Goal: Task Accomplishment & Management: Use online tool/utility

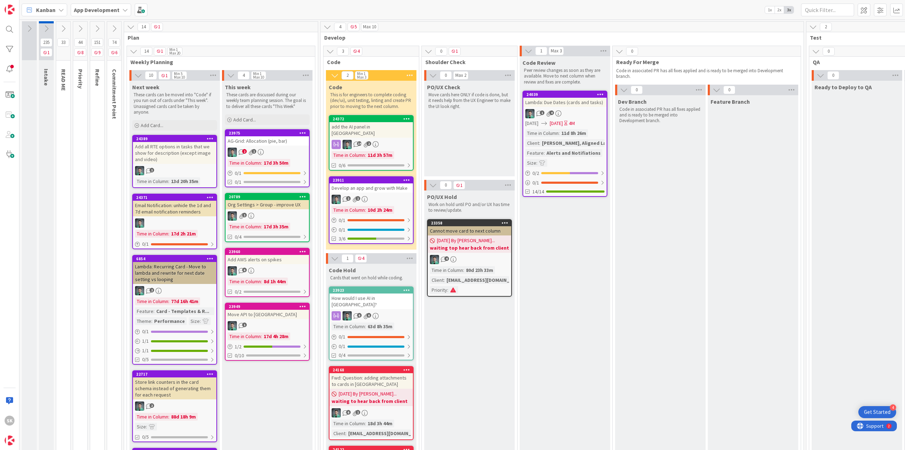
click at [609, 374] on div "Code Review Peer review changes as soon as they are available. Move to next col…" at bounding box center [565, 449] width 91 height 787
click at [271, 143] on div "AG-Grid: Allocation (pie, bar)" at bounding box center [267, 140] width 83 height 9
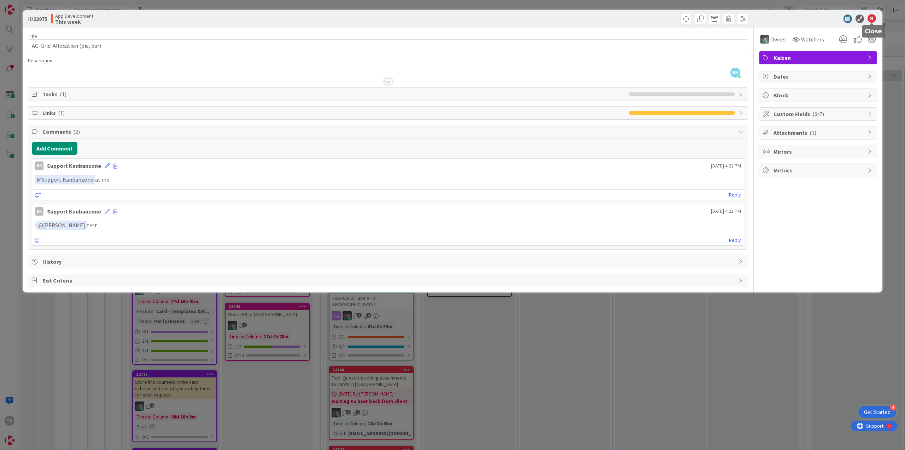
click at [875, 19] on icon at bounding box center [872, 19] width 8 height 8
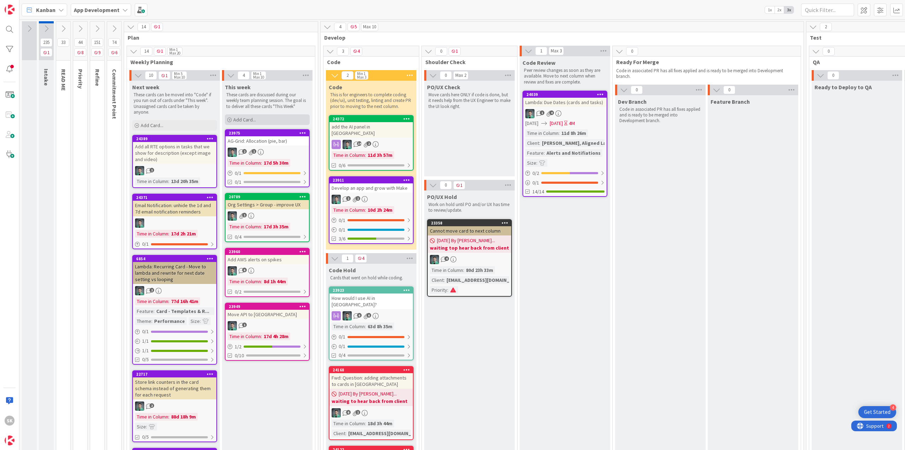
click at [266, 123] on div "Add Card..." at bounding box center [267, 119] width 85 height 11
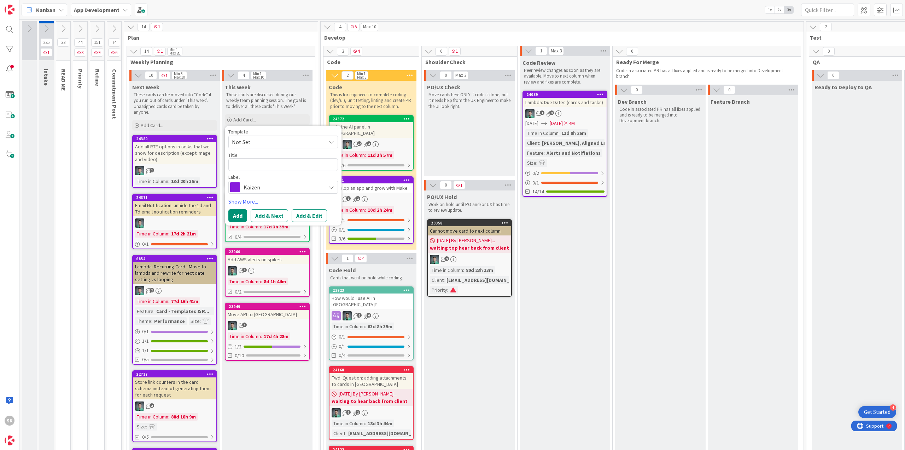
click at [289, 94] on p "These cards are discussed during our weekly team planning session. The goal is …" at bounding box center [267, 100] width 82 height 17
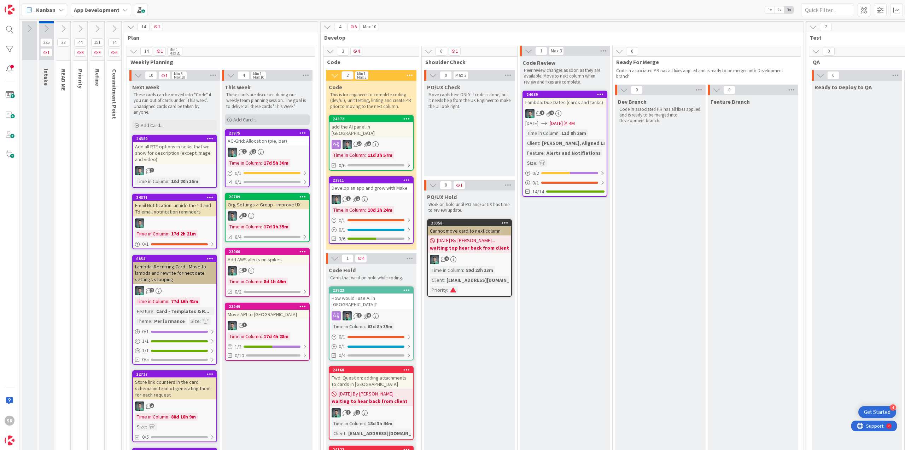
click at [275, 119] on div "Add Card..." at bounding box center [267, 119] width 85 height 11
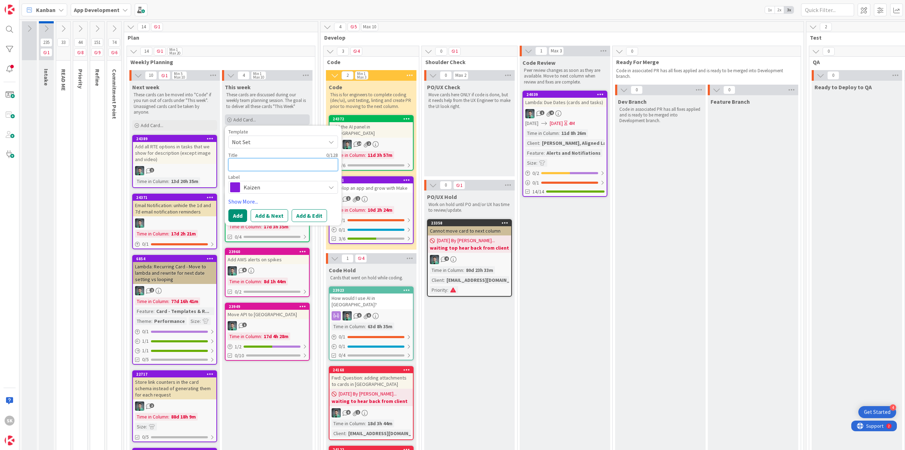
type textarea "x"
type textarea "n"
type textarea "x"
type textarea "no"
type textarea "x"
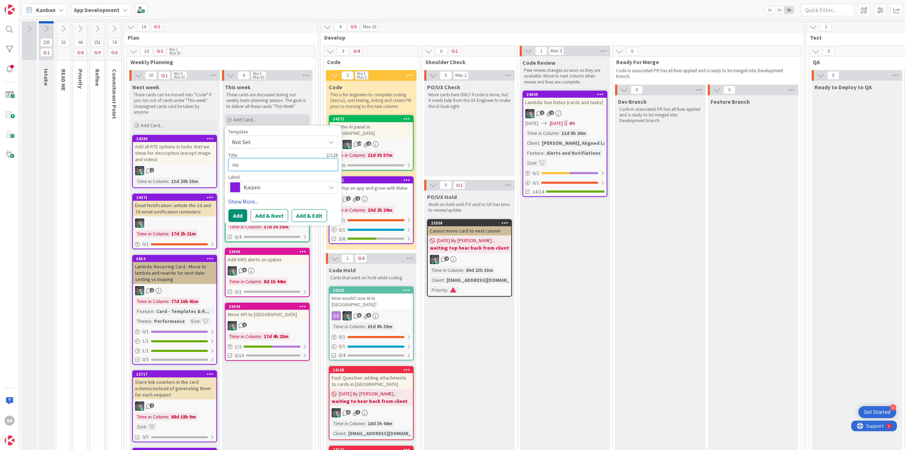
type textarea "not"
type textarea "x"
type textarea "noti"
type textarea "x"
type textarea "notif"
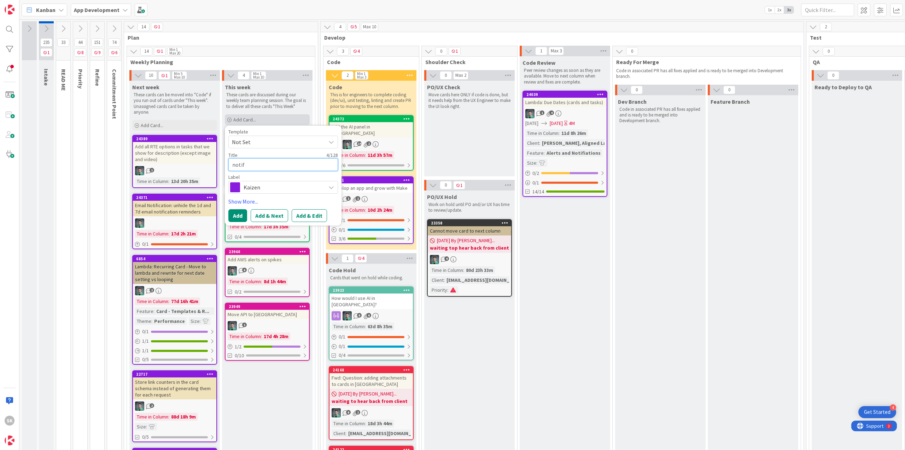
type textarea "x"
type textarea "notifi"
type textarea "x"
type textarea "notific"
type textarea "x"
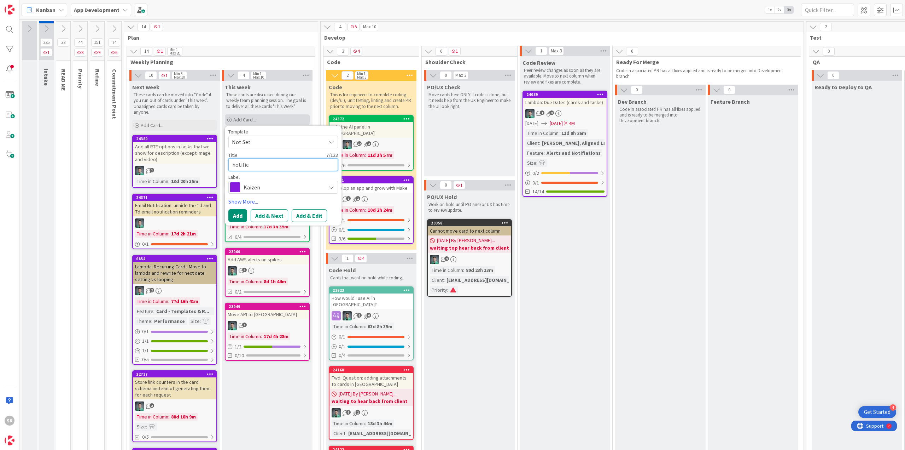
type textarea "notifica"
type textarea "x"
type textarea "notificat"
type textarea "x"
type textarea "notificati"
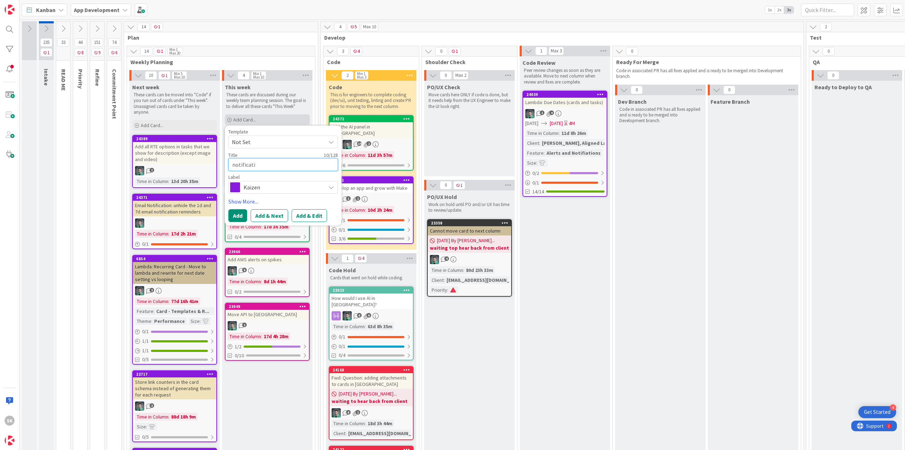
type textarea "x"
type textarea "notificatio"
type textarea "x"
type textarea "notification"
type textarea "x"
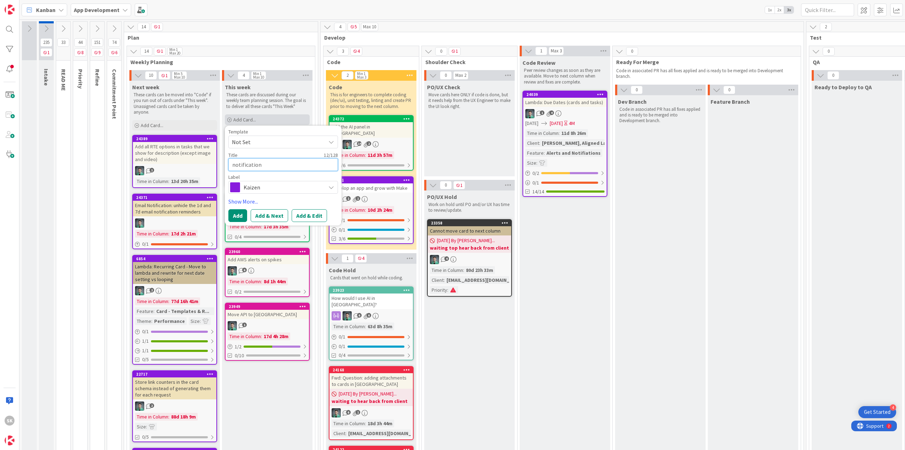
type textarea "notifications"
type textarea "x"
type textarea "notifications"
type textarea "x"
type textarea "notifications a"
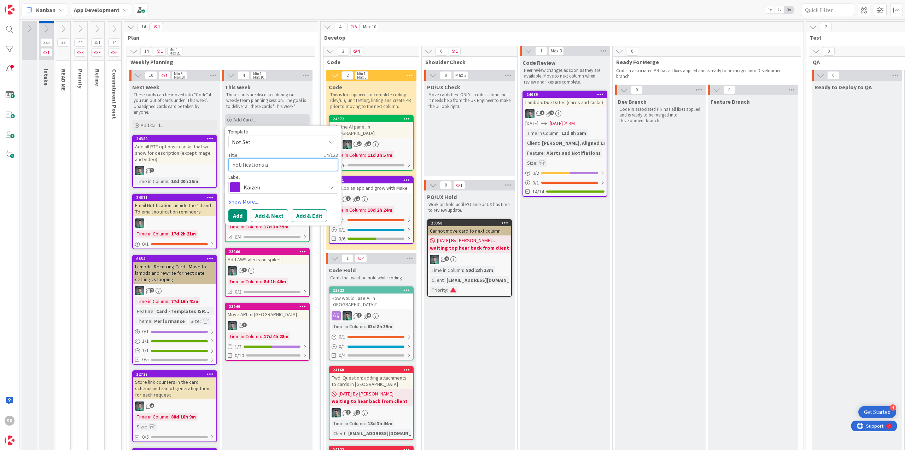
type textarea "x"
type textarea "notifications ar"
type textarea "x"
type textarea "notifications are"
type textarea "x"
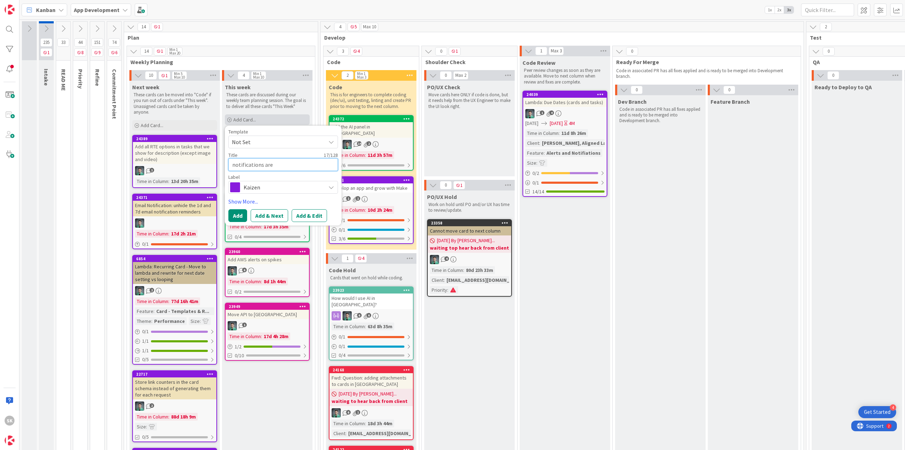
type textarea "notifications are"
type textarea "x"
type textarea "notifications are n"
type textarea "x"
type textarea "notifications are no"
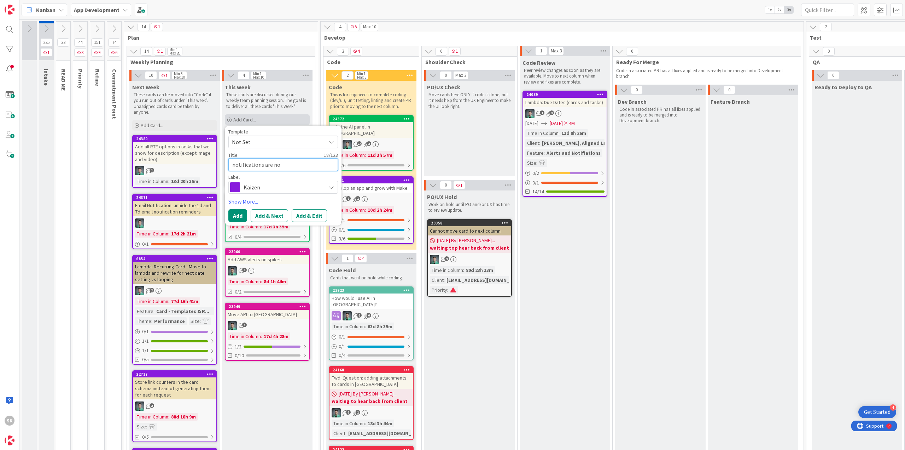
type textarea "x"
type textarea "notifications are not"
type textarea "x"
type textarea "notifications are not"
type textarea "x"
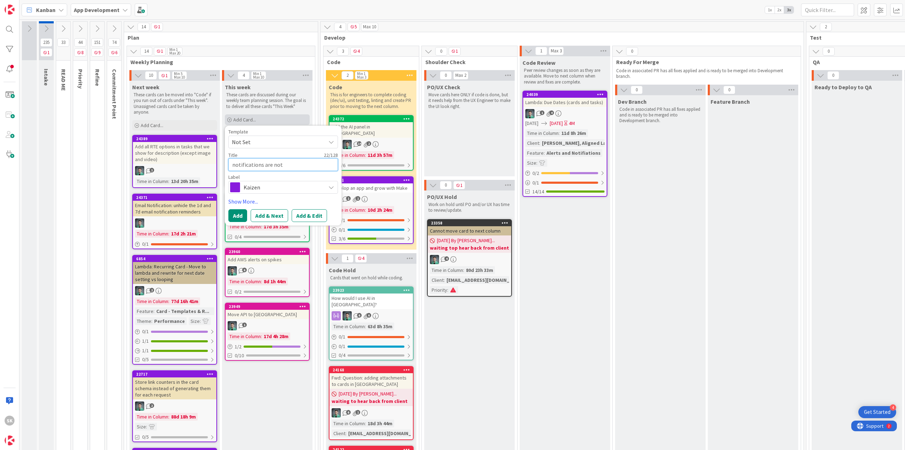
type textarea "notifications are not w"
type textarea "x"
type textarea "notifications are not wo"
type textarea "x"
type textarea "notifications are not wor"
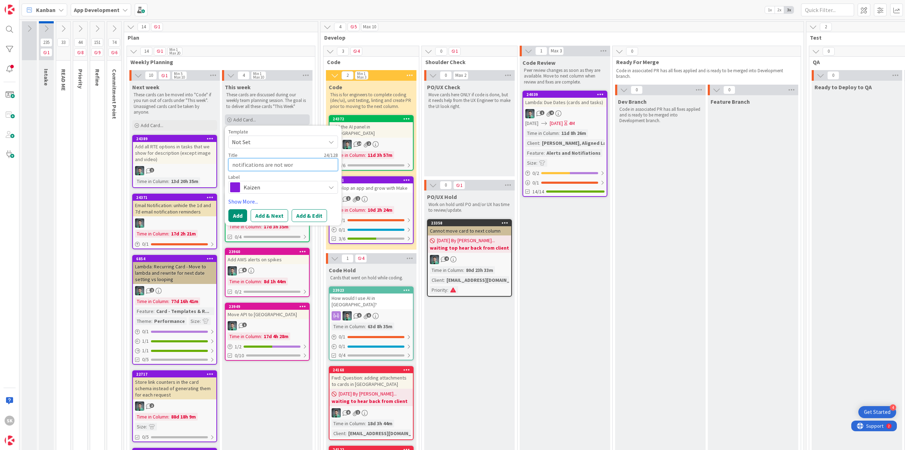
type textarea "x"
type textarea "notifications are not work"
type textarea "x"
type textarea "notifications are not worki"
type textarea "x"
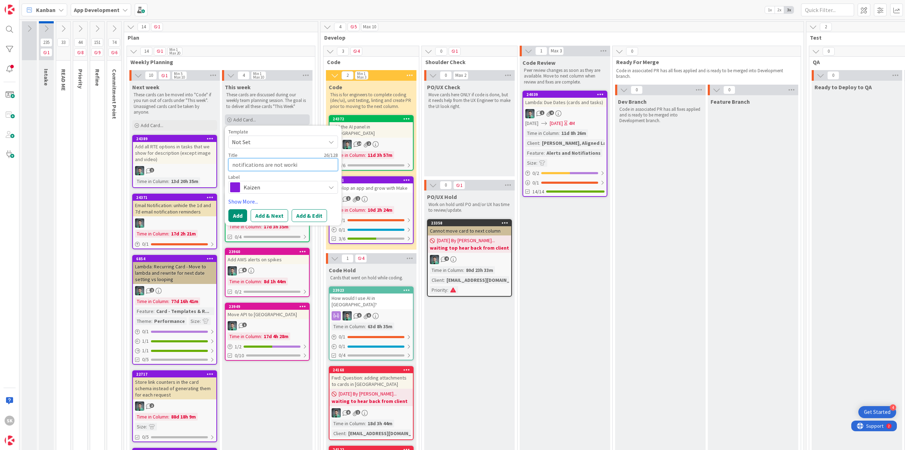
type textarea "notifications are not workin"
type textarea "x"
type textarea "notifications are not working"
type textarea "x"
type textarea "notifications are not working"
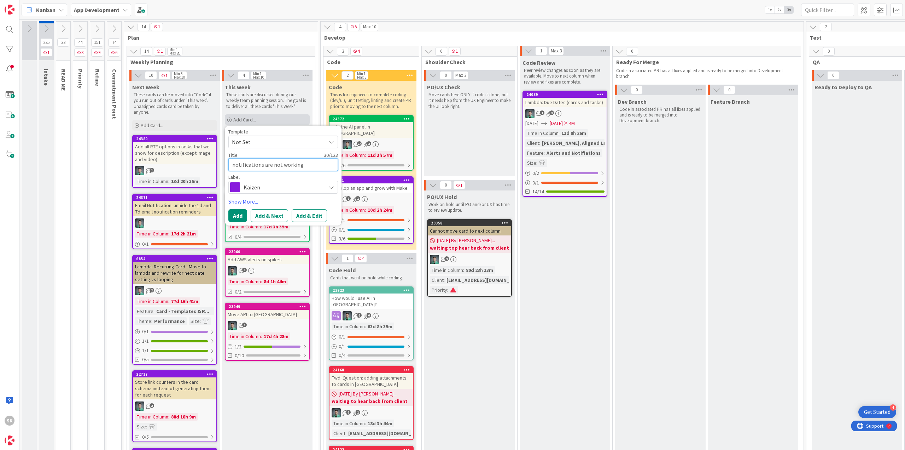
type textarea "x"
type textarea "notifications are not working f"
type textarea "x"
type textarea "notifications are not working fo"
type textarea "x"
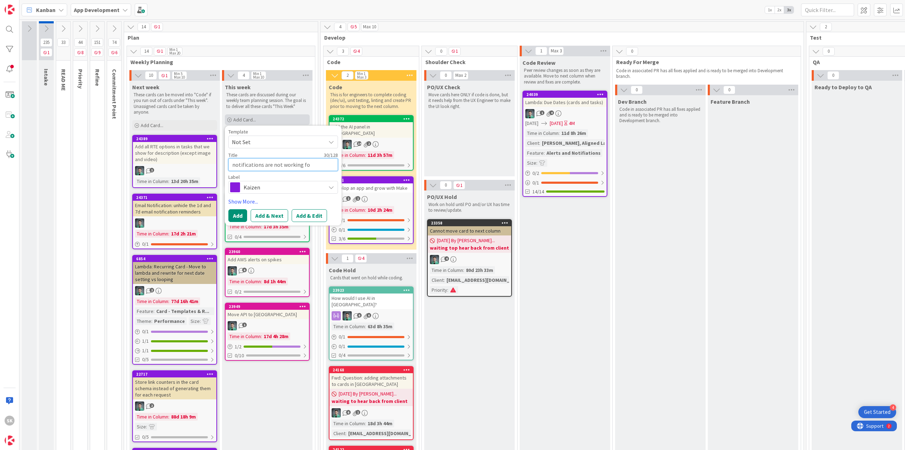
type textarea "notifications are not working for"
type textarea "x"
type textarea "notifications are not working for"
type textarea "x"
type textarea "notifications are not working for a"
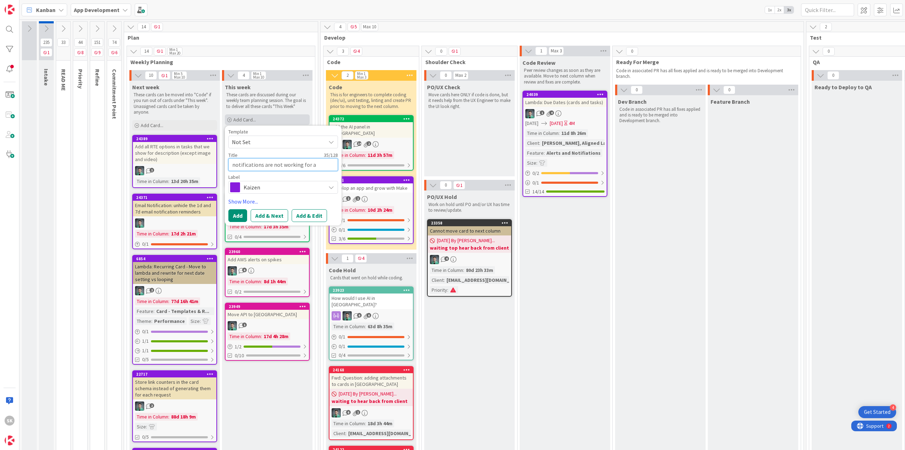
type textarea "x"
type textarea "notifications are not working for an"
type textarea "x"
type textarea "notifications are not working for any"
type textarea "x"
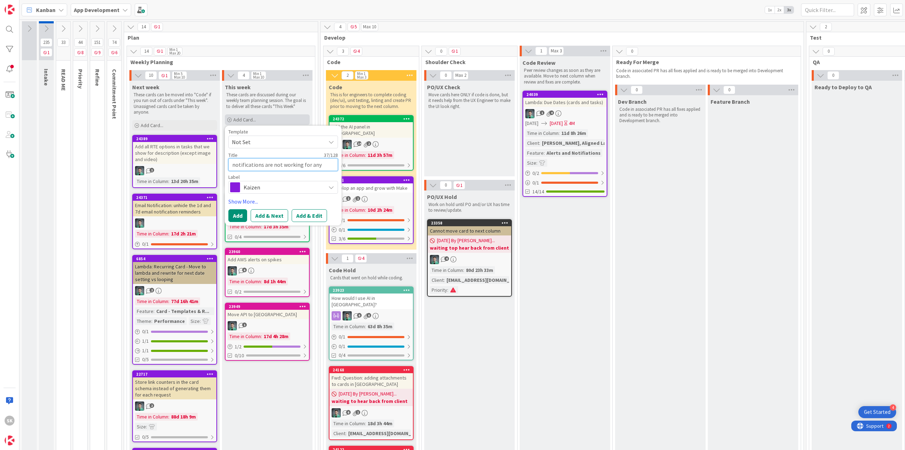
type textarea "notifications are not working for anyo"
type textarea "x"
type textarea "notifications are not working for anyon"
type textarea "x"
type textarea "notifications are not working for anyone"
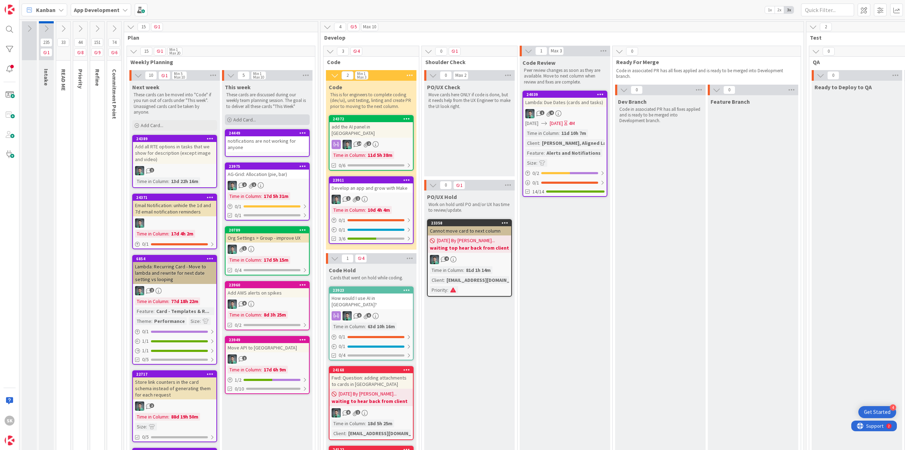
click at [275, 119] on div "Add Card..." at bounding box center [267, 119] width 85 height 11
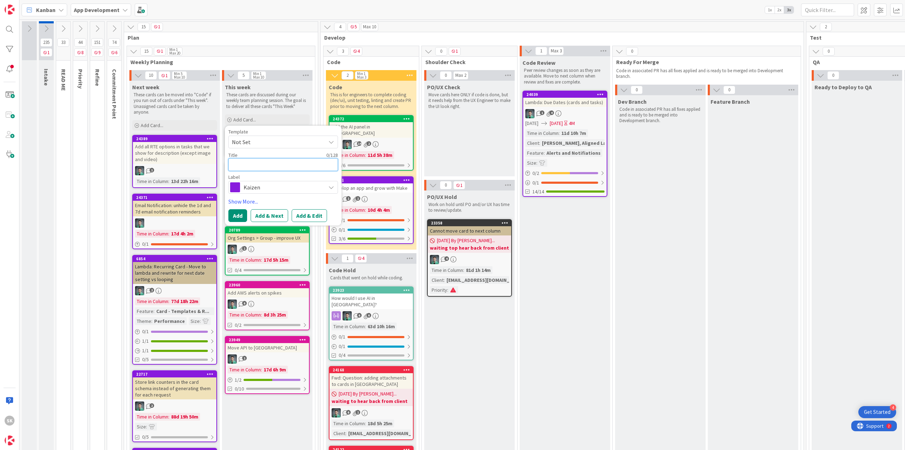
type textarea "x"
type textarea "A"
type textarea "x"
type textarea "M"
type textarea "x"
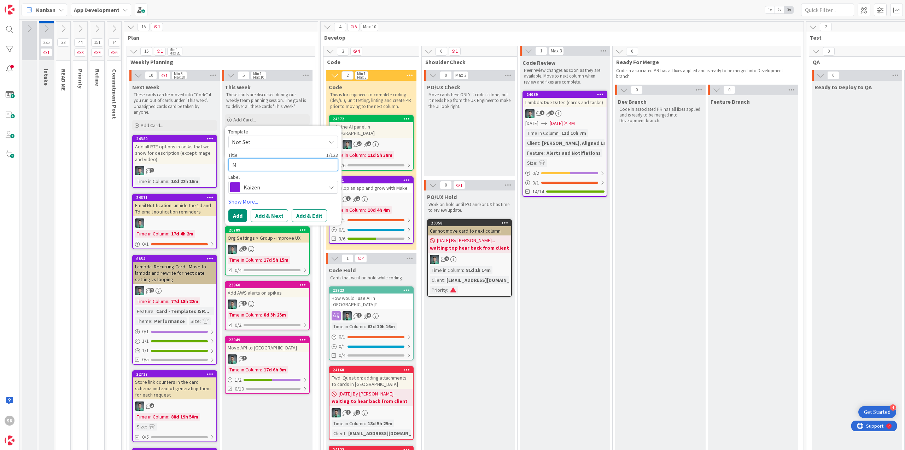
type textarea "Mo"
type textarea "x"
type textarea "Mon"
type textarea "x"
type textarea "Mong"
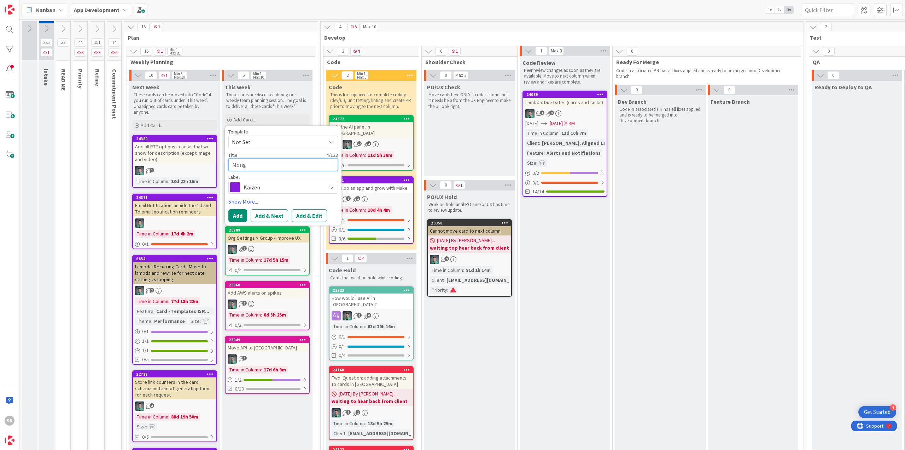
type textarea "x"
type textarea "Mongo"
type textarea "x"
type textarea "MongoD"
type textarea "x"
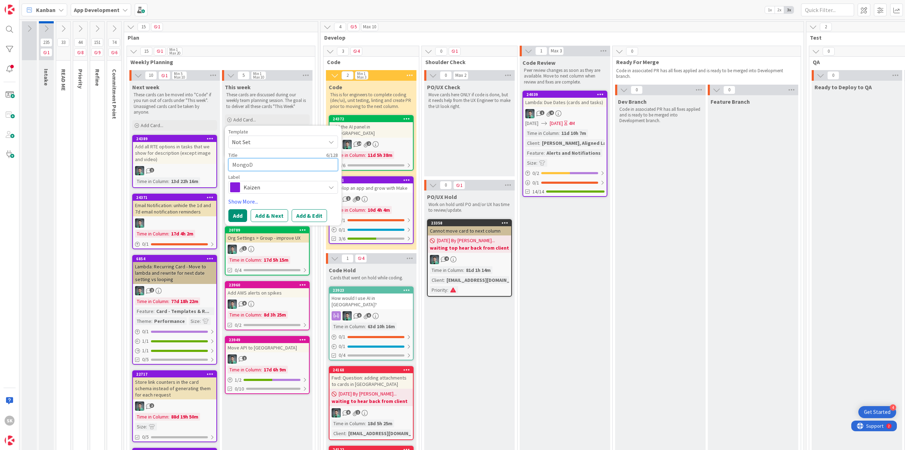
type textarea "MongoDB"
type textarea "x"
type textarea "MongoDB"
click at [235, 166] on textarea "MongoDB" at bounding box center [283, 164] width 110 height 13
click at [234, 166] on textarea "MongoDB" at bounding box center [283, 164] width 110 height 13
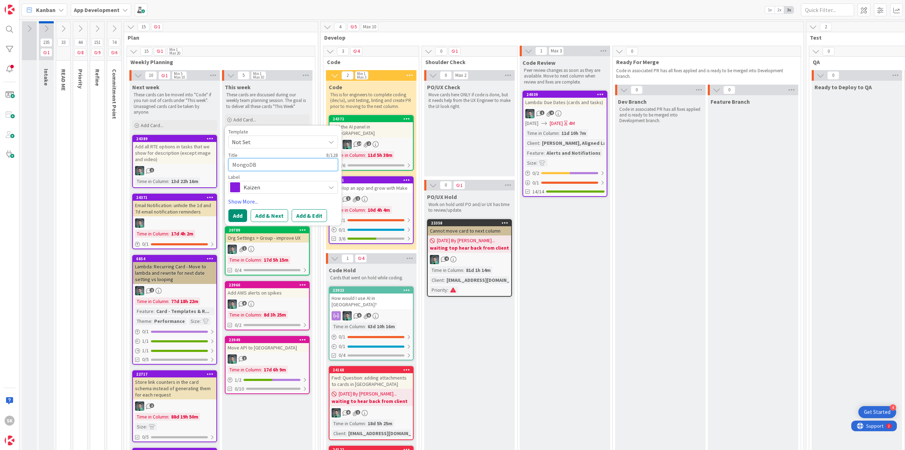
type textarea "x"
type textarea "AMongoDB"
type textarea "x"
type textarea "AtMongoDB"
type textarea "x"
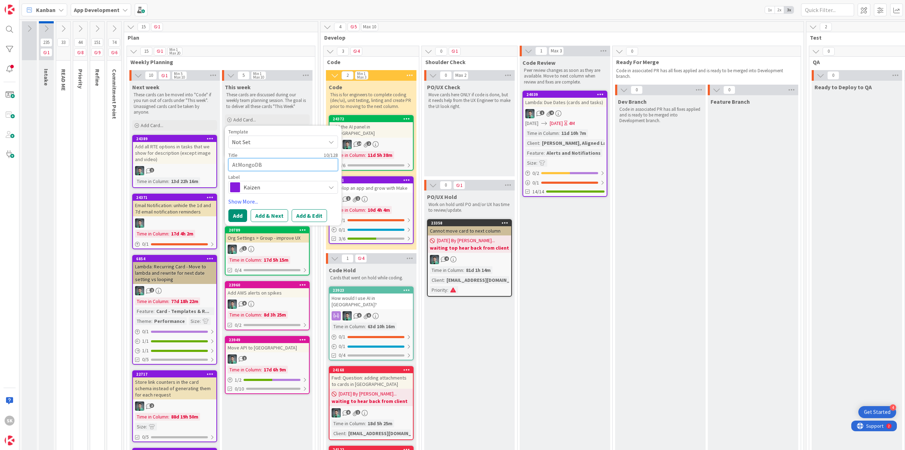
type textarea "AtlMongoDB"
type textarea "x"
type textarea "AtlaMongoDB"
type textarea "x"
type textarea "AtlasMongoDB"
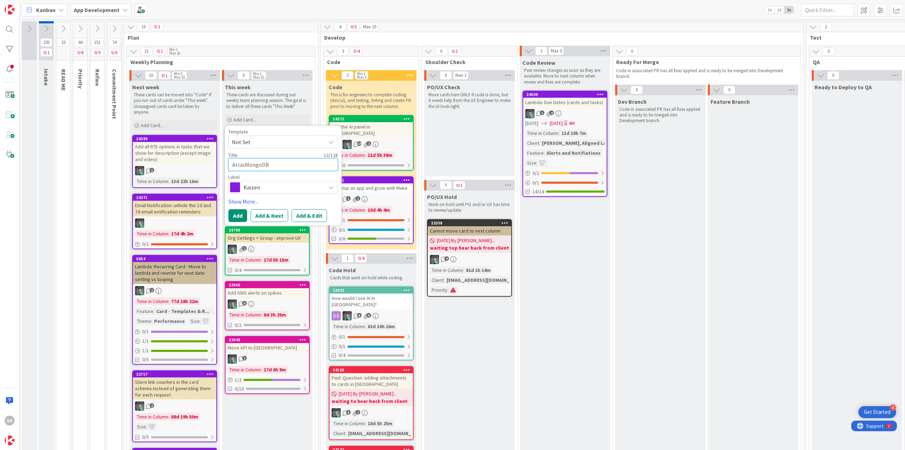
type textarea "x"
type textarea "Atlas MongoDB"
click at [320, 165] on textarea "Atlas MongoDB" at bounding box center [283, 164] width 110 height 13
type textarea "x"
type textarea "Atlas MongoDB R"
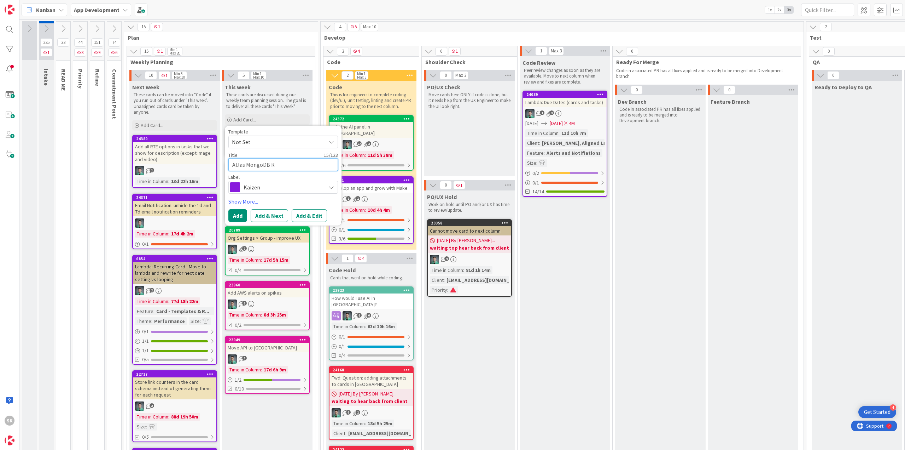
type textarea "x"
type textarea "Atlas MongoDB Re"
type textarea "x"
type textarea "Atlas MongoDB Rec"
type textarea "x"
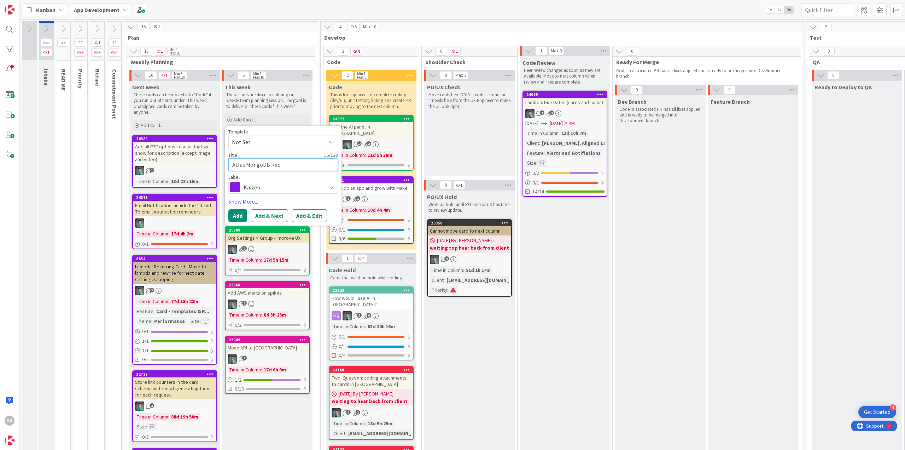
type textarea "Atlas MongoDB Reco"
type textarea "x"
type textarea "Atlas MongoDB Recom"
type textarea "x"
type textarea "Atlas MongoDB Recomm"
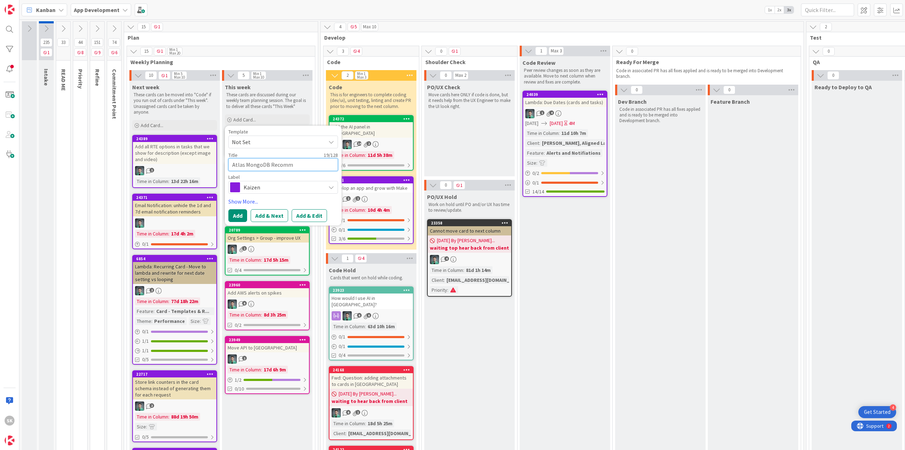
type textarea "x"
type textarea "Atlas MongoDB Recomme"
type textarea "x"
type textarea "Atlas MongoDB Recommen"
type textarea "x"
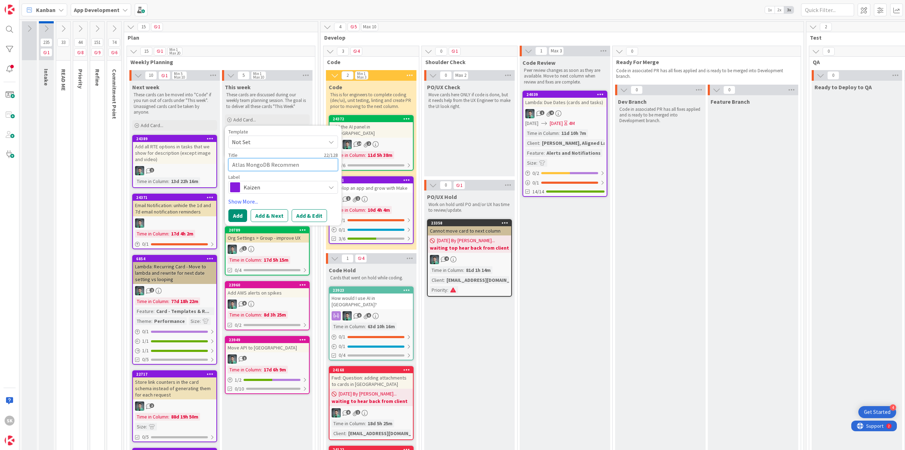
type textarea "Atlas MongoDB Recommend"
type textarea "x"
type textarea "Atlas MongoDB Recommenda"
type textarea "x"
type textarea "Atlas MongoDB Recommendat"
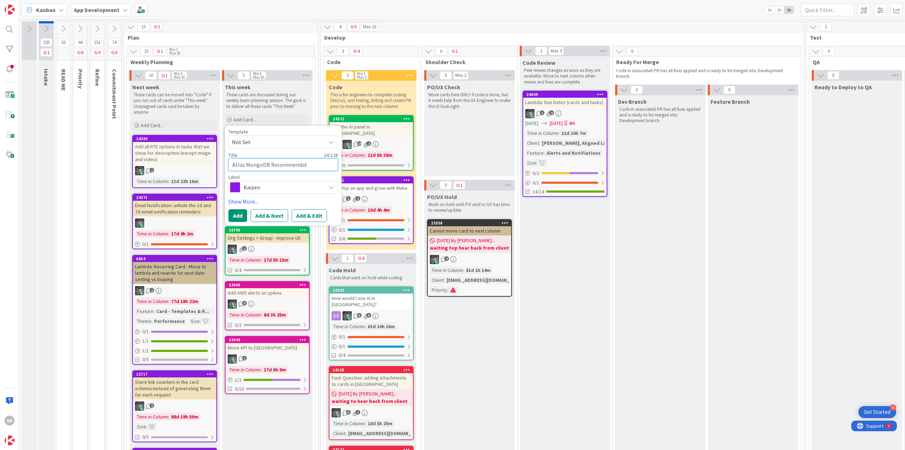
type textarea "x"
type textarea "Atlas MongoDB Recommendati"
type textarea "x"
type textarea "Atlas MongoDB Recommendatio"
type textarea "x"
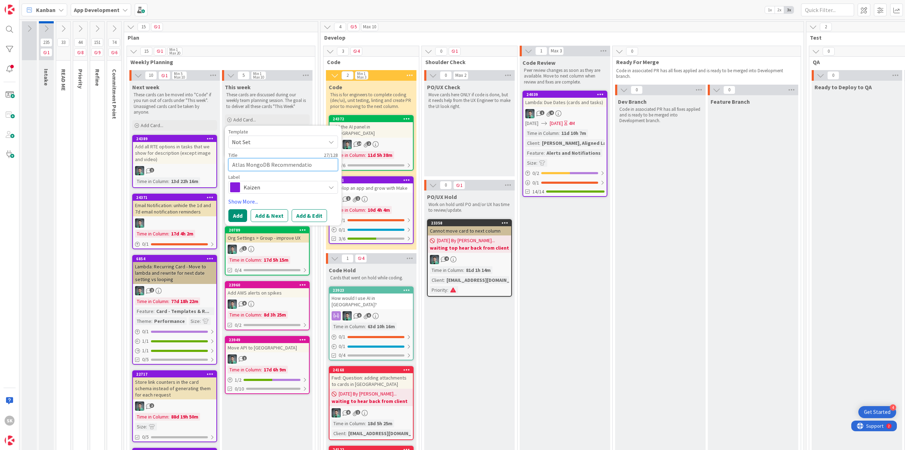
type textarea "Atlas MongoDB Recommendation"
type textarea "x"
type textarea "Atlas MongoDB Recommendations"
click at [304, 213] on button "Add & Edit" at bounding box center [309, 215] width 35 height 13
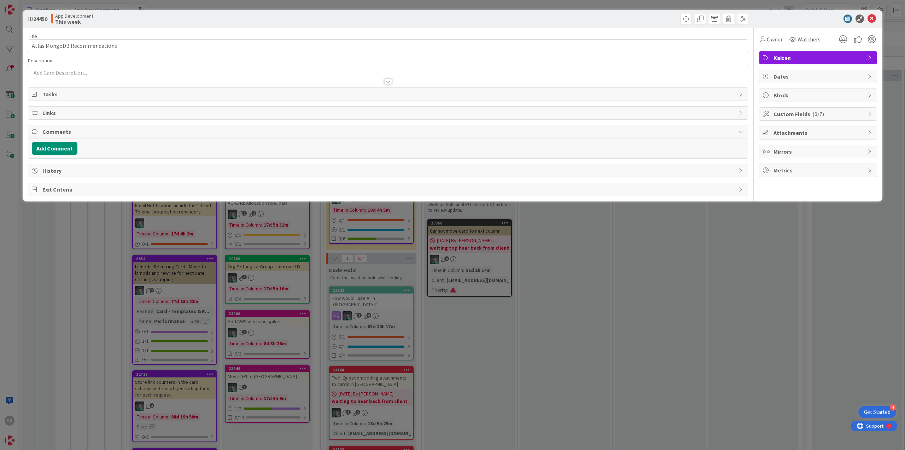
click at [801, 23] on div at bounding box center [814, 19] width 125 height 8
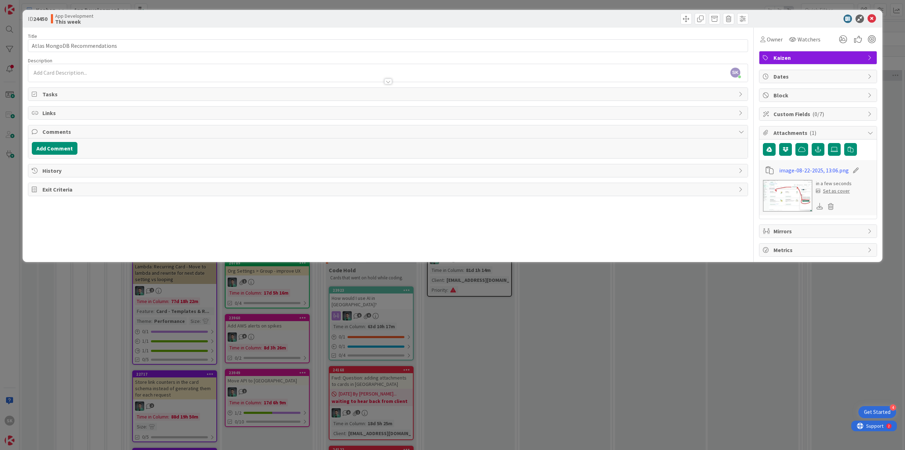
click at [110, 66] on div "SK Support Kanbanzone just joined" at bounding box center [388, 73] width 720 height 18
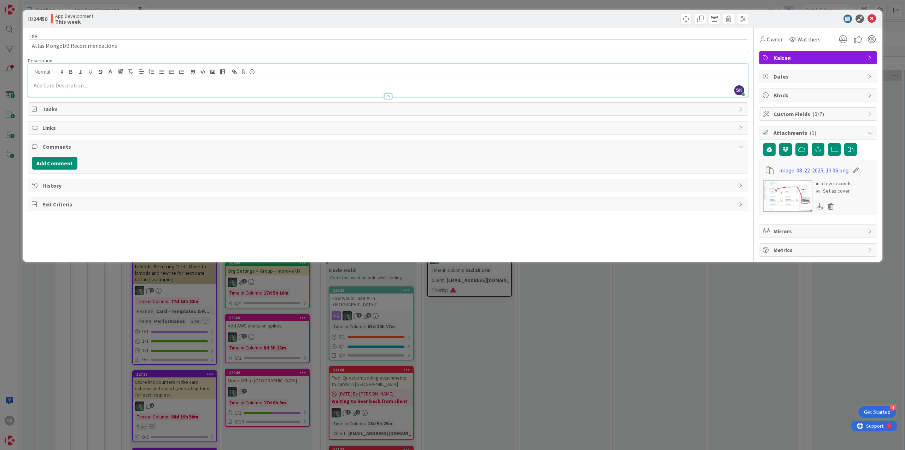
click at [108, 85] on p at bounding box center [388, 85] width 713 height 8
paste div
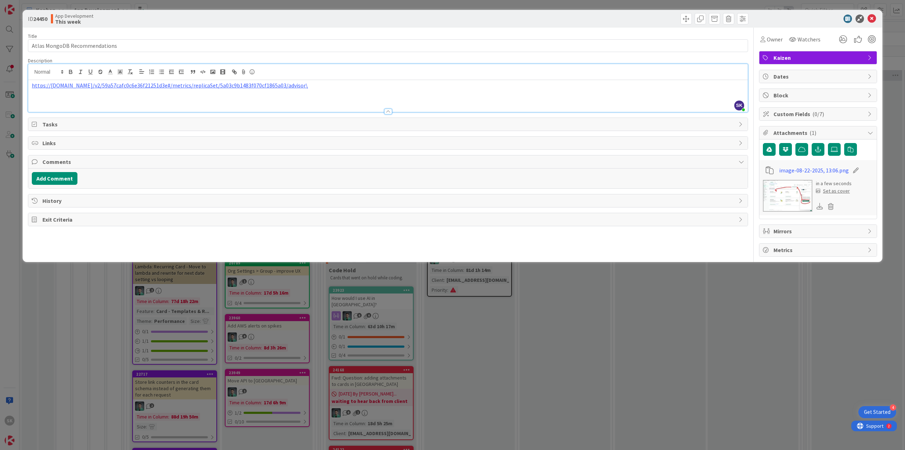
click at [356, 88] on p "https://[DOMAIN_NAME]/v2/59a57cafc0c6e36f21251d3e#/metrics/replicaSet/5a03c9b14…" at bounding box center [388, 85] width 713 height 8
click at [767, 34] on div "Owner" at bounding box center [771, 39] width 25 height 13
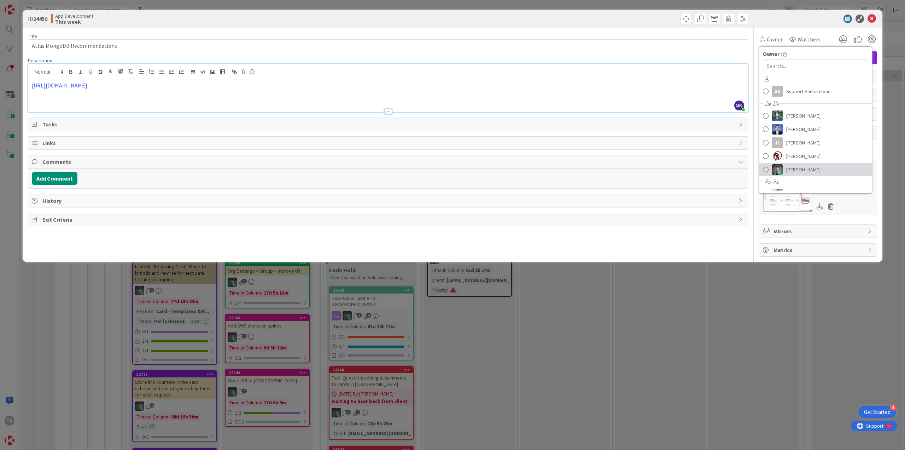
click at [799, 166] on span "[PERSON_NAME]" at bounding box center [804, 169] width 34 height 11
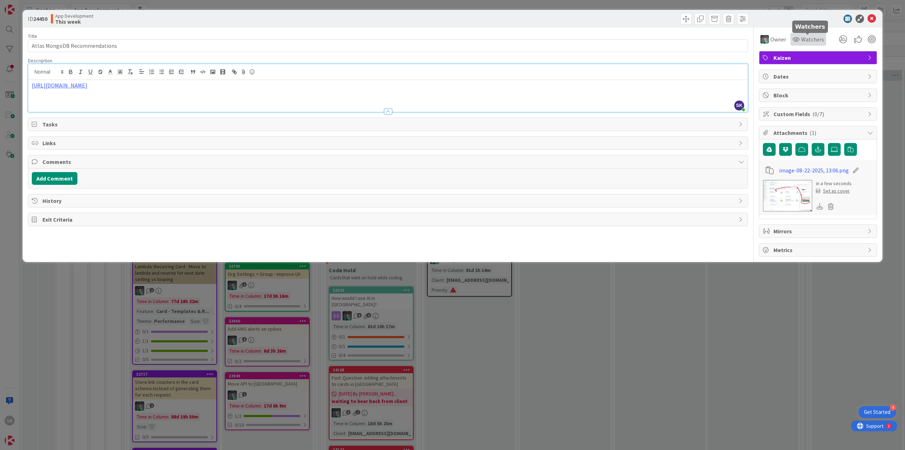
drag, startPoint x: 804, startPoint y: 38, endPoint x: 804, endPoint y: 45, distance: 7.4
click at [804, 38] on span "Watchers" at bounding box center [812, 39] width 23 height 8
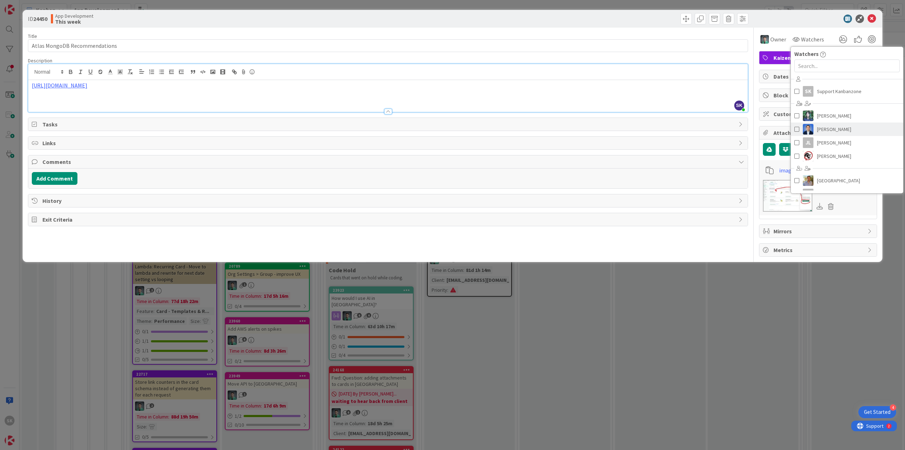
click at [840, 125] on span "[PERSON_NAME]" at bounding box center [834, 129] width 34 height 11
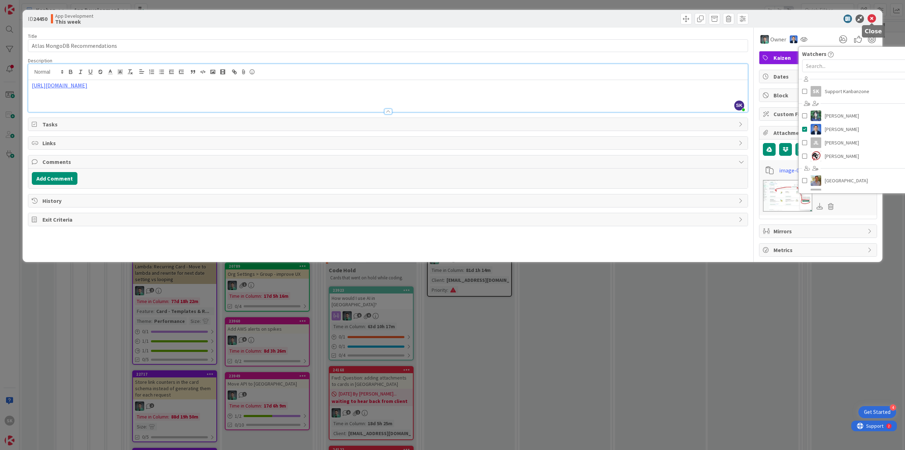
click at [875, 17] on icon at bounding box center [872, 19] width 8 height 8
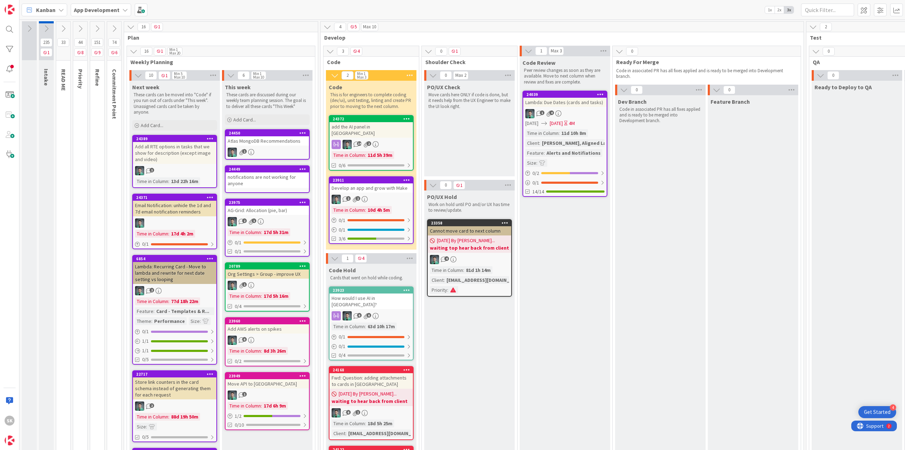
click at [305, 170] on icon at bounding box center [303, 168] width 7 height 5
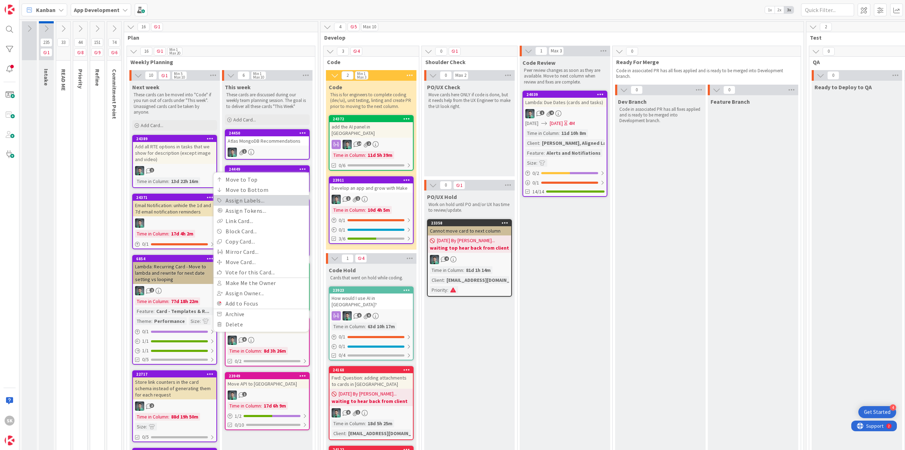
click at [273, 199] on link "Assign Labels..." at bounding box center [262, 200] width 96 height 10
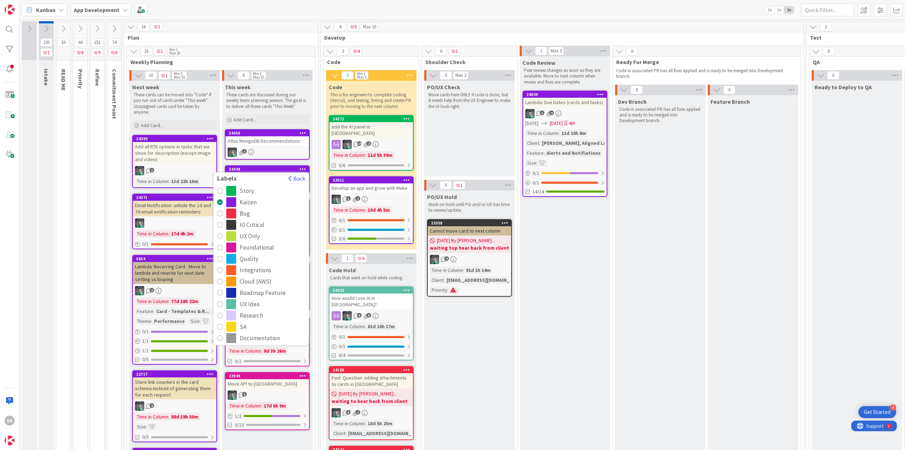
click at [252, 214] on div "Bug" at bounding box center [265, 213] width 79 height 10
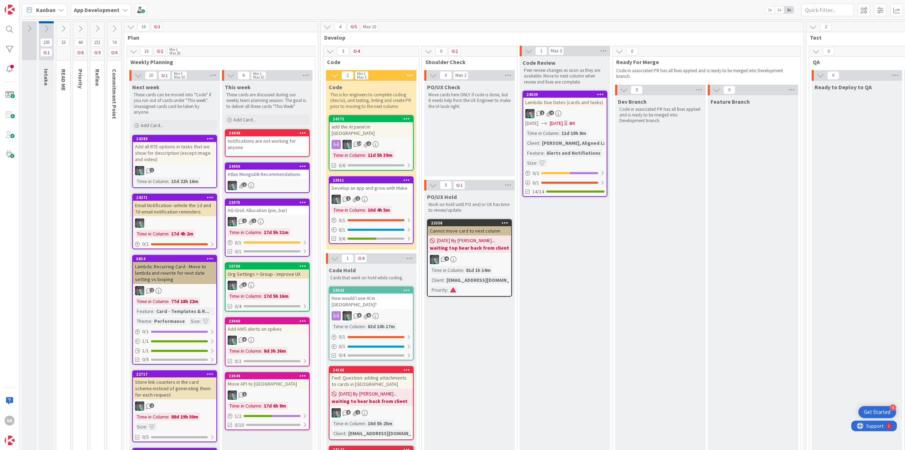
click at [254, 145] on div "notifications are not working for anyone" at bounding box center [267, 144] width 83 height 16
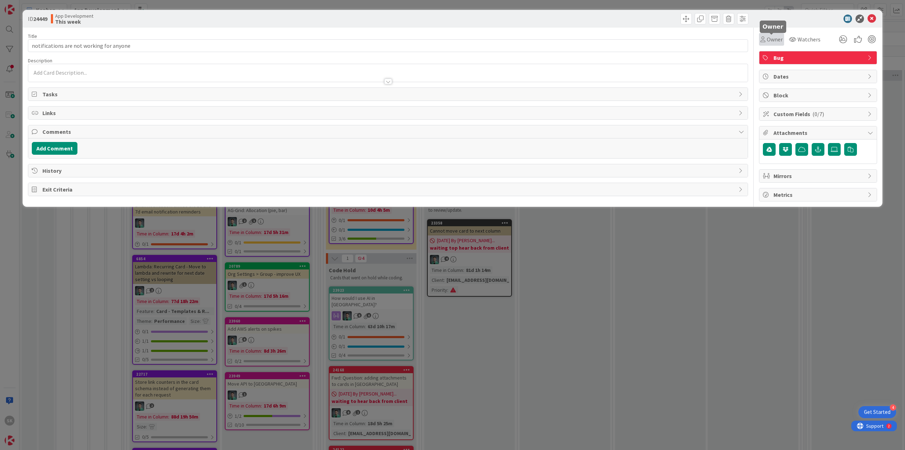
click at [762, 35] on div "Owner" at bounding box center [772, 39] width 22 height 8
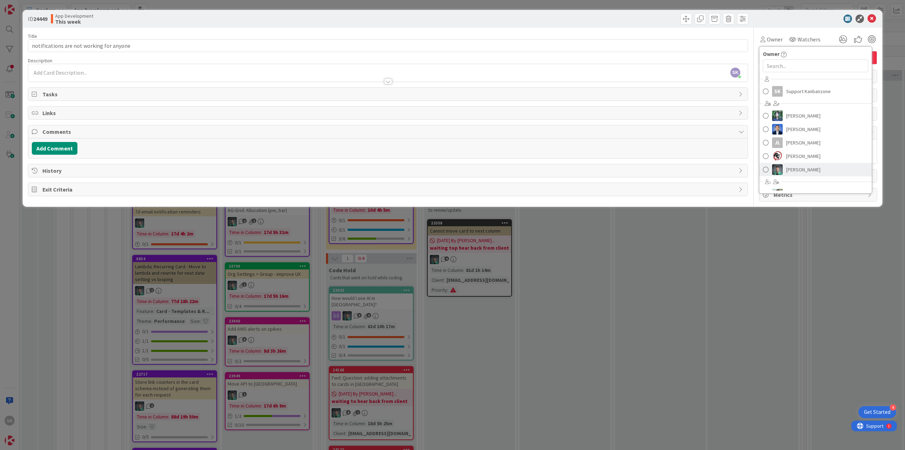
click at [787, 168] on span "[PERSON_NAME]" at bounding box center [804, 169] width 34 height 11
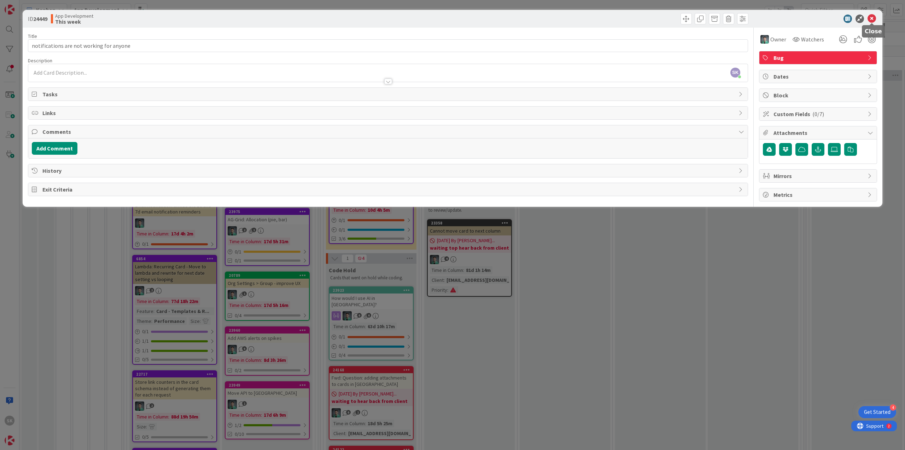
click at [871, 20] on icon at bounding box center [872, 19] width 8 height 8
